Goal: Task Accomplishment & Management: Use online tool/utility

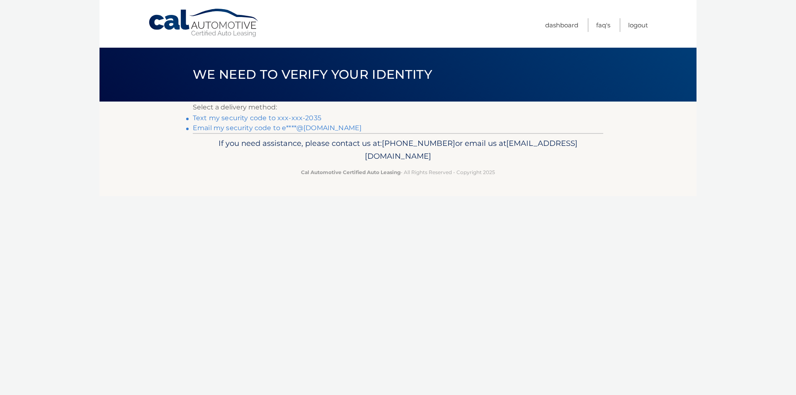
click at [234, 118] on link "Text my security code to xxx-xxx-2035" at bounding box center [257, 118] width 129 height 8
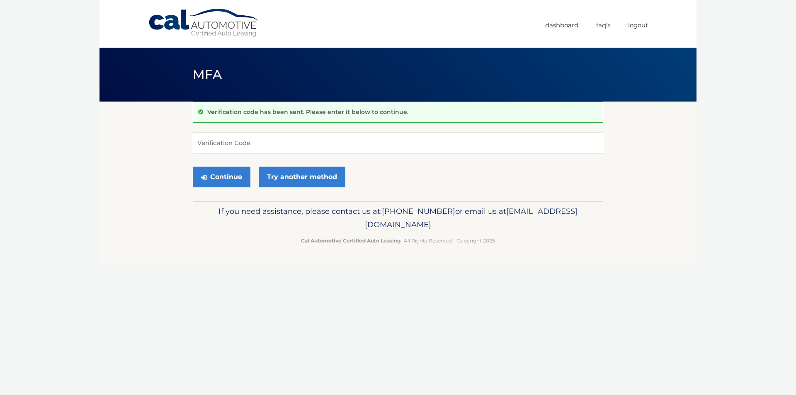
click at [207, 147] on input "Verification Code" at bounding box center [398, 143] width 410 height 21
type input "196726"
click at [212, 180] on button "Continue" at bounding box center [222, 177] width 58 height 21
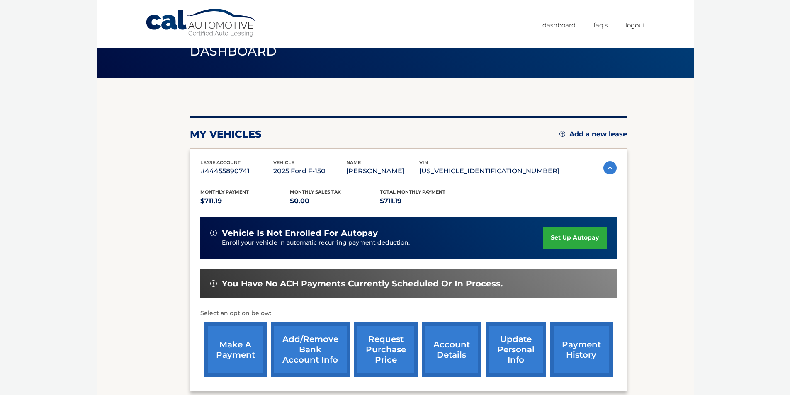
scroll to position [41, 0]
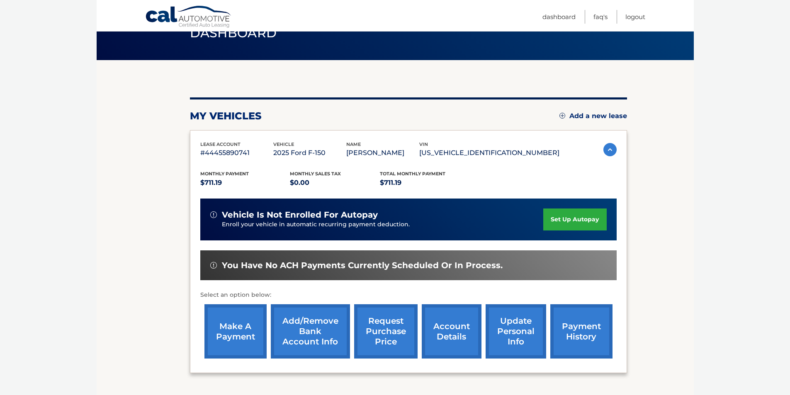
click at [235, 325] on link "make a payment" at bounding box center [235, 331] width 62 height 54
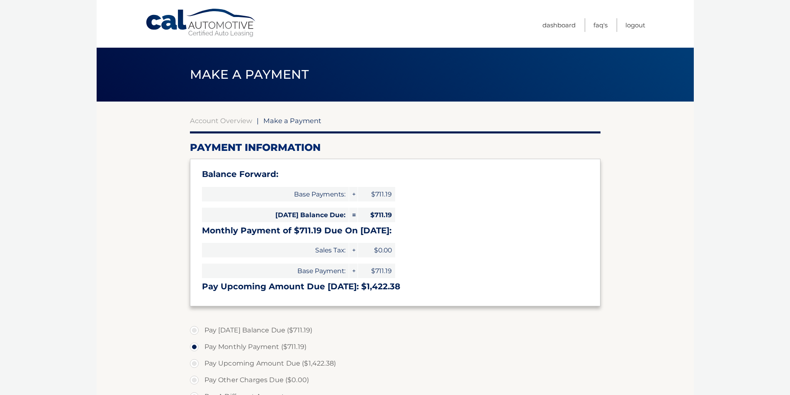
select select "MDczZDFkMDktZmM0ZS00YWRlLWJlNDgtMDk4YWMwN2Y4MTM3"
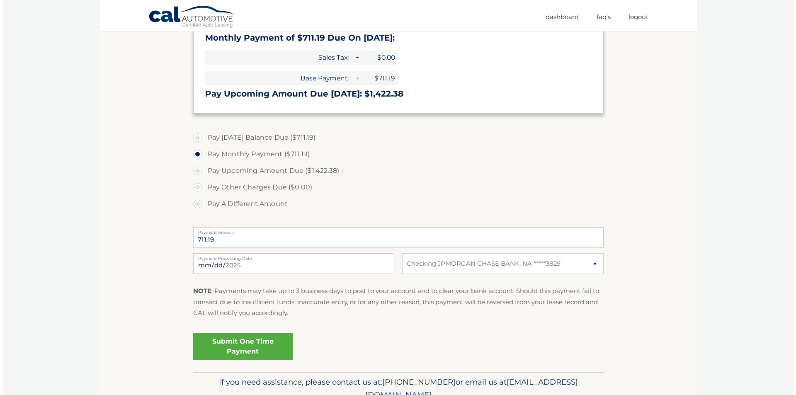
scroll to position [207, 0]
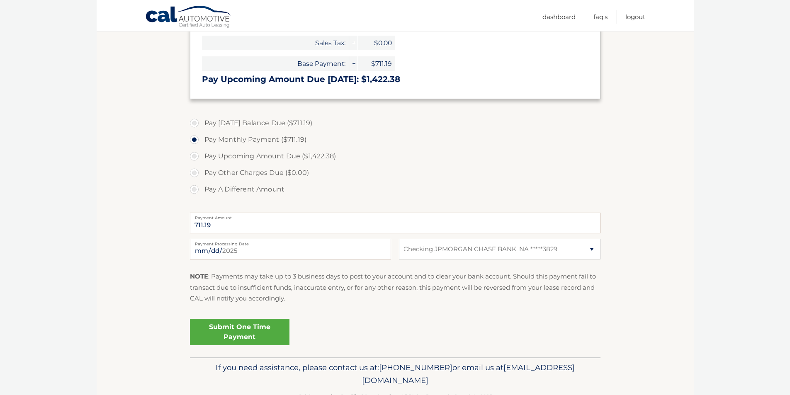
click at [243, 330] on link "Submit One Time Payment" at bounding box center [239, 332] width 99 height 27
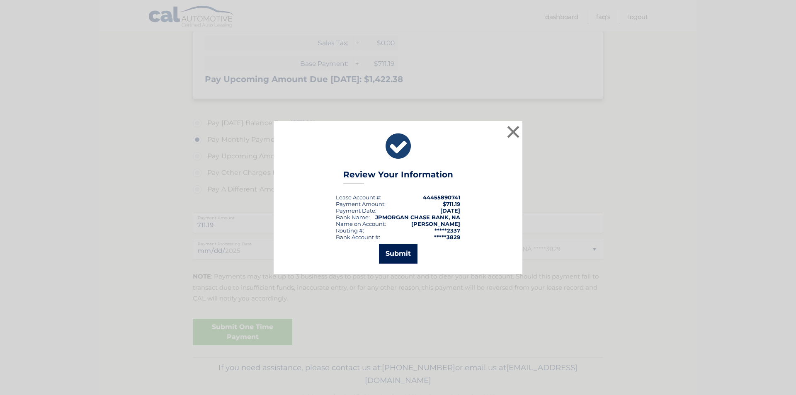
click at [400, 252] on button "Submit" at bounding box center [398, 254] width 39 height 20
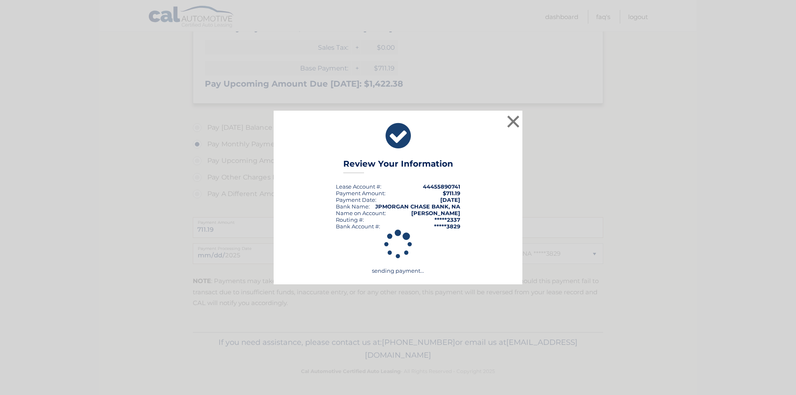
scroll to position [203, 0]
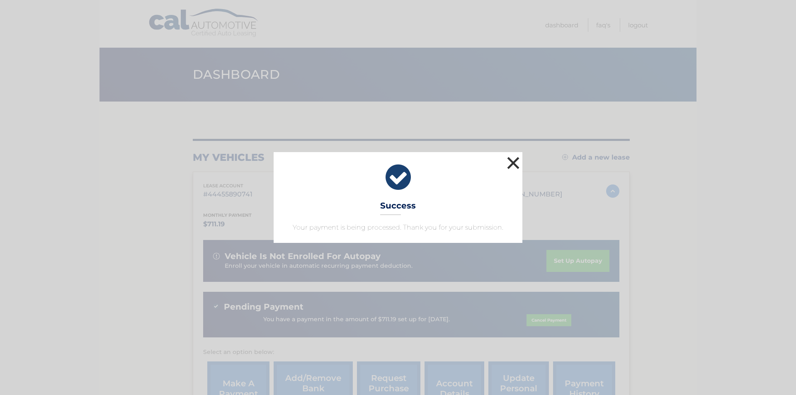
click at [510, 167] on button "×" at bounding box center [513, 163] width 17 height 17
